Goal: Task Accomplishment & Management: Complete application form

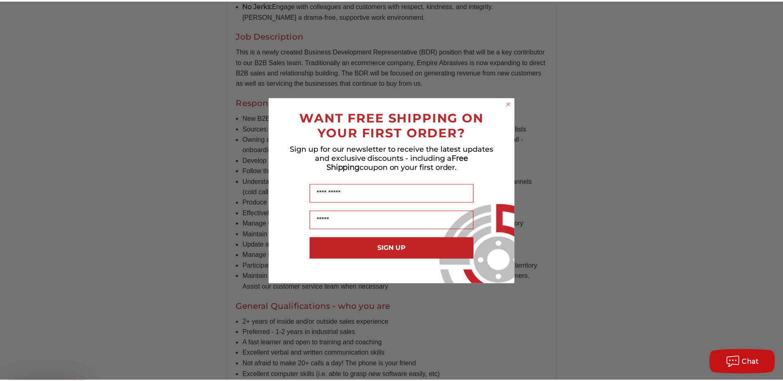
scroll to position [454, 0]
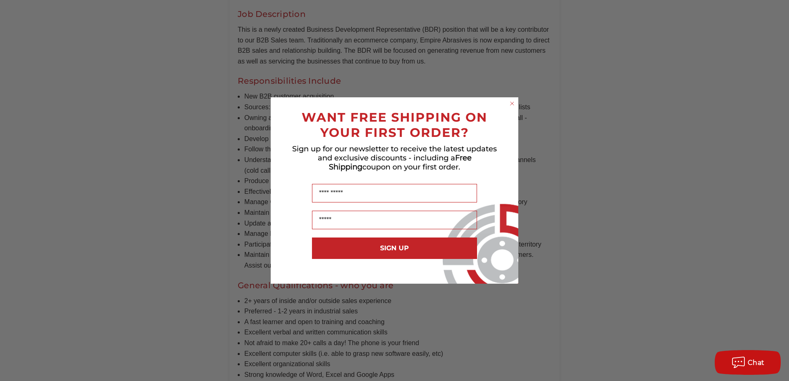
click at [514, 103] on circle "Close dialog" at bounding box center [512, 104] width 8 height 8
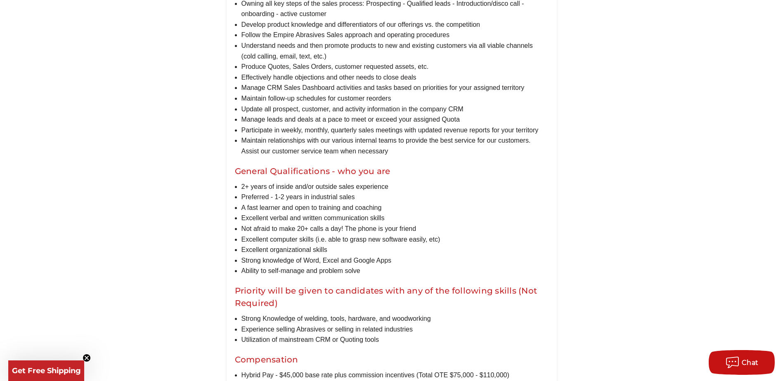
scroll to position [578, 0]
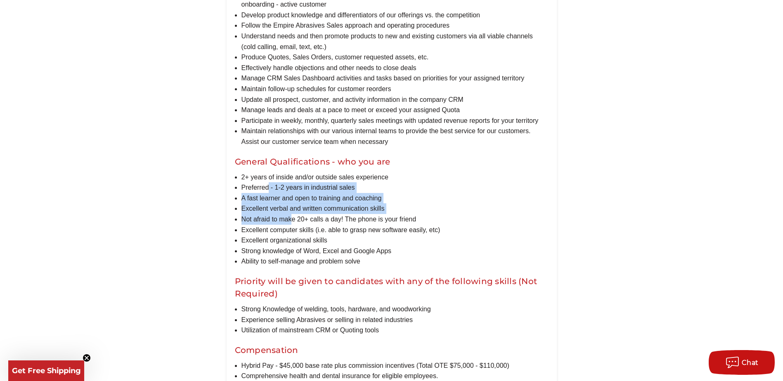
drag, startPoint x: 269, startPoint y: 199, endPoint x: 293, endPoint y: 233, distance: 40.9
click at [293, 233] on ul "2+ years of inside and/or outside sales experience Preferred - 1-2 years in ind…" at bounding box center [394, 219] width 307 height 95
drag, startPoint x: 293, startPoint y: 233, endPoint x: 274, endPoint y: 228, distance: 19.1
click at [274, 225] on li "Not afraid to make 20+ calls a day! The phone is your friend" at bounding box center [394, 219] width 307 height 11
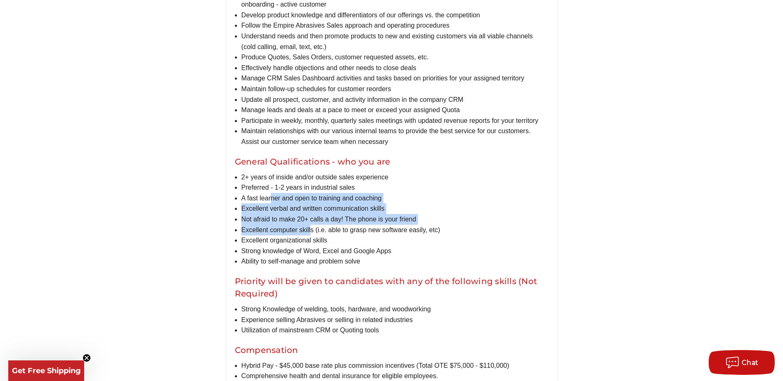
drag, startPoint x: 272, startPoint y: 213, endPoint x: 310, endPoint y: 237, distance: 45.4
click at [310, 237] on ul "2+ years of inside and/or outside sales experience Preferred - 1-2 years in ind…" at bounding box center [394, 219] width 307 height 95
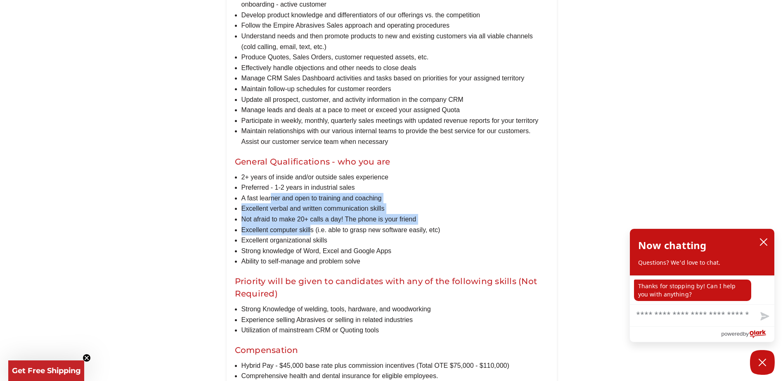
drag, startPoint x: 310, startPoint y: 237, endPoint x: 281, endPoint y: 218, distance: 35.1
click at [281, 214] on li "Excellent verbal and written communication skills" at bounding box center [394, 208] width 307 height 11
click at [765, 242] on icon "close chatbox" at bounding box center [763, 242] width 8 height 8
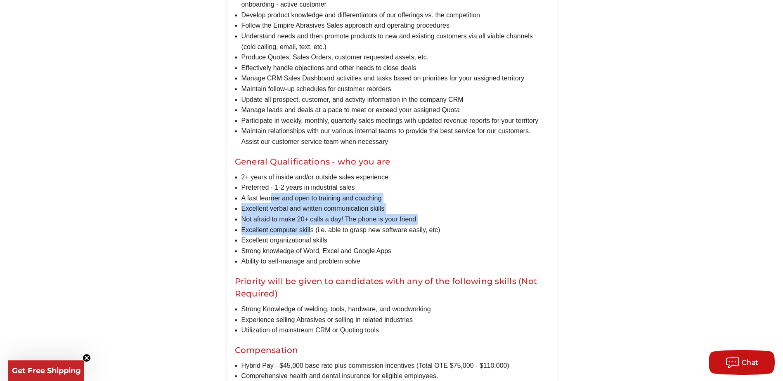
click at [309, 236] on li "Excellent computer skills (i.e. able to grasp new software easily, etc)" at bounding box center [394, 230] width 307 height 11
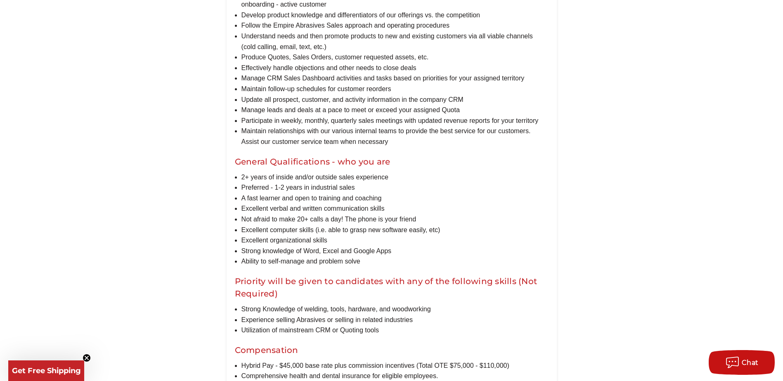
click at [305, 225] on li "Not afraid to make 20+ calls a day! The phone is your friend" at bounding box center [394, 219] width 307 height 11
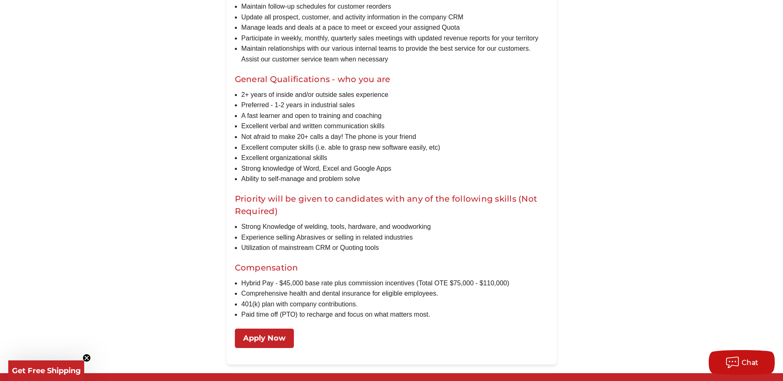
scroll to position [701, 0]
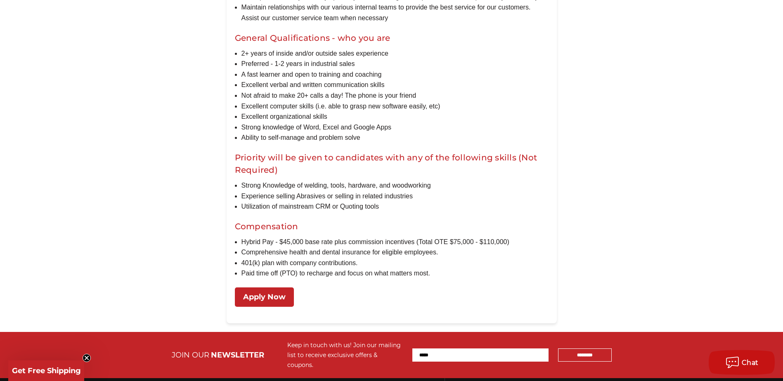
click at [278, 306] on link "Apply Now" at bounding box center [264, 297] width 59 height 19
